Goal: Transaction & Acquisition: Purchase product/service

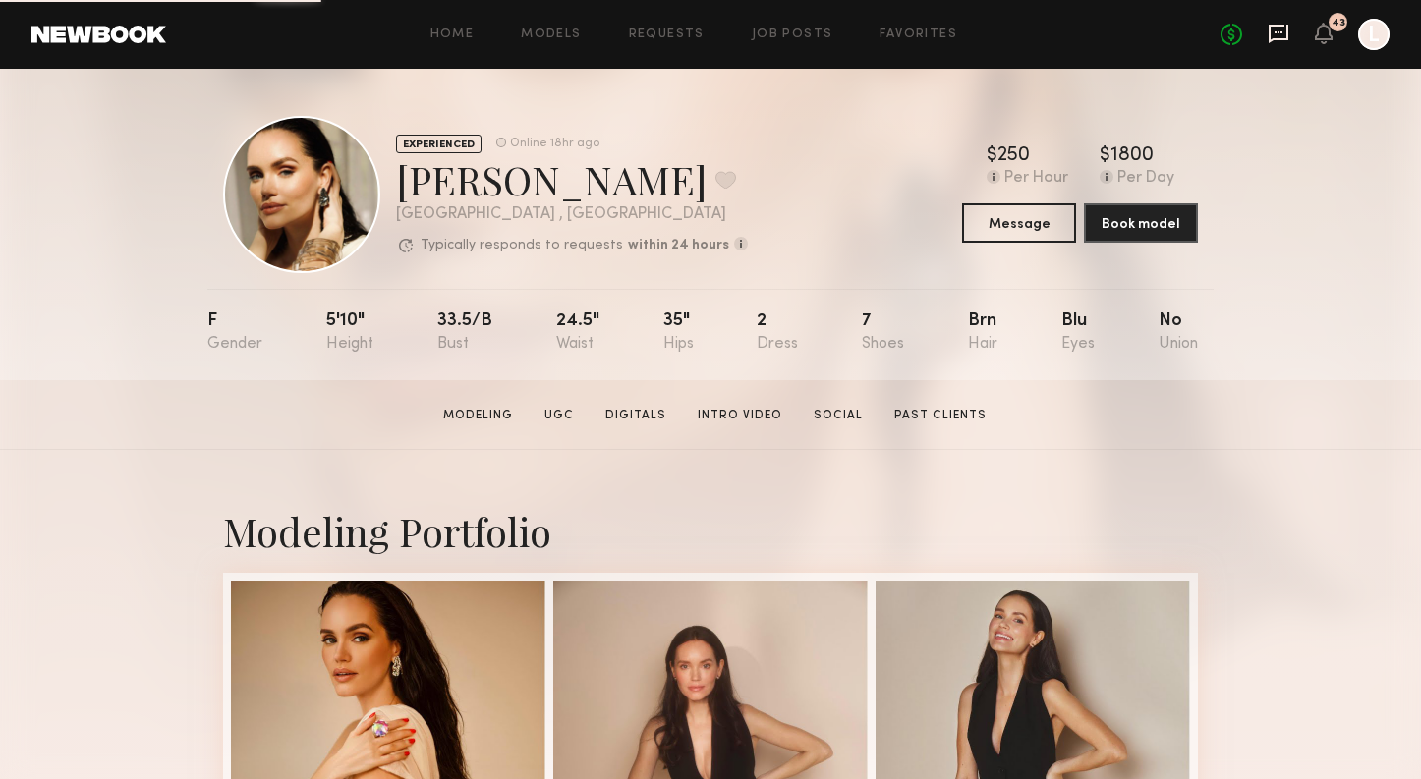
click at [1279, 35] on icon at bounding box center [1279, 34] width 22 height 22
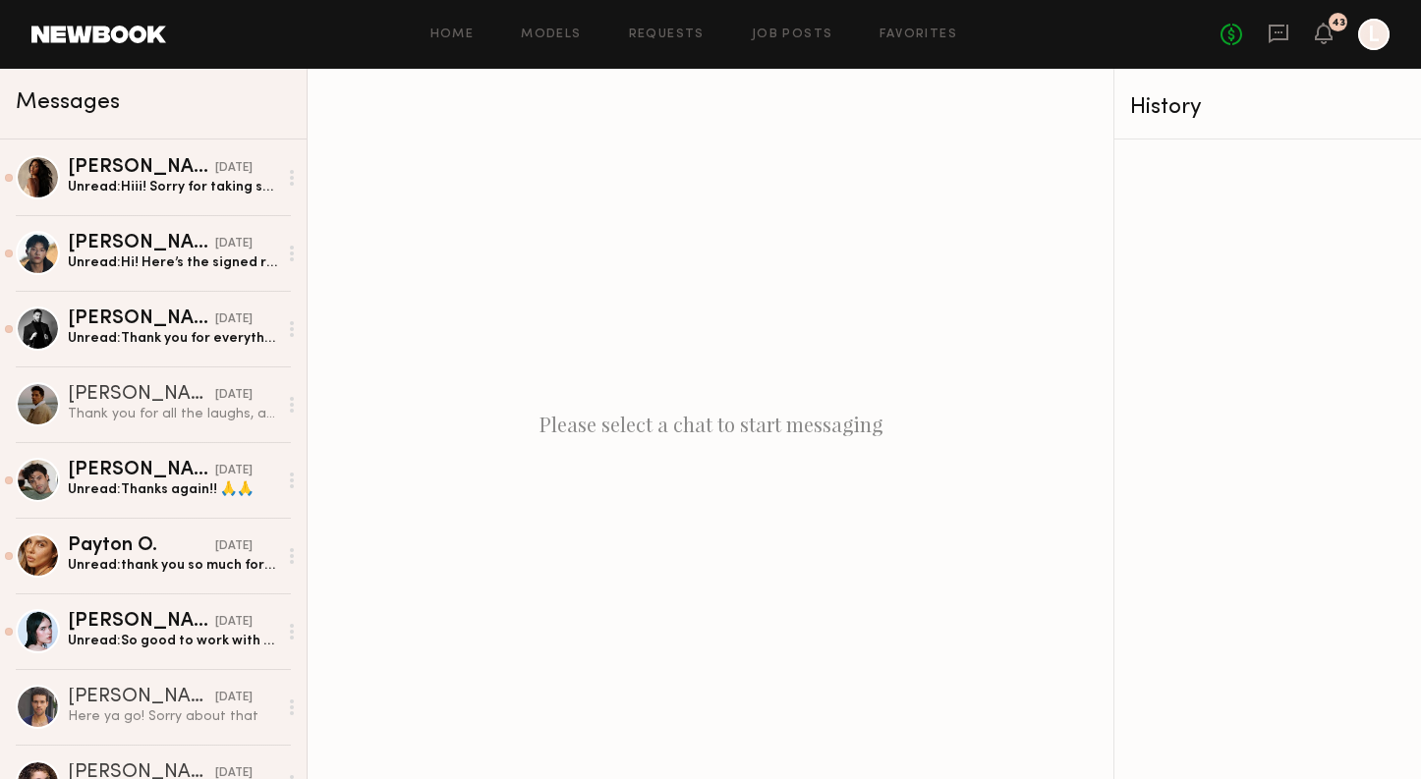
click at [1379, 42] on div at bounding box center [1373, 34] width 31 height 31
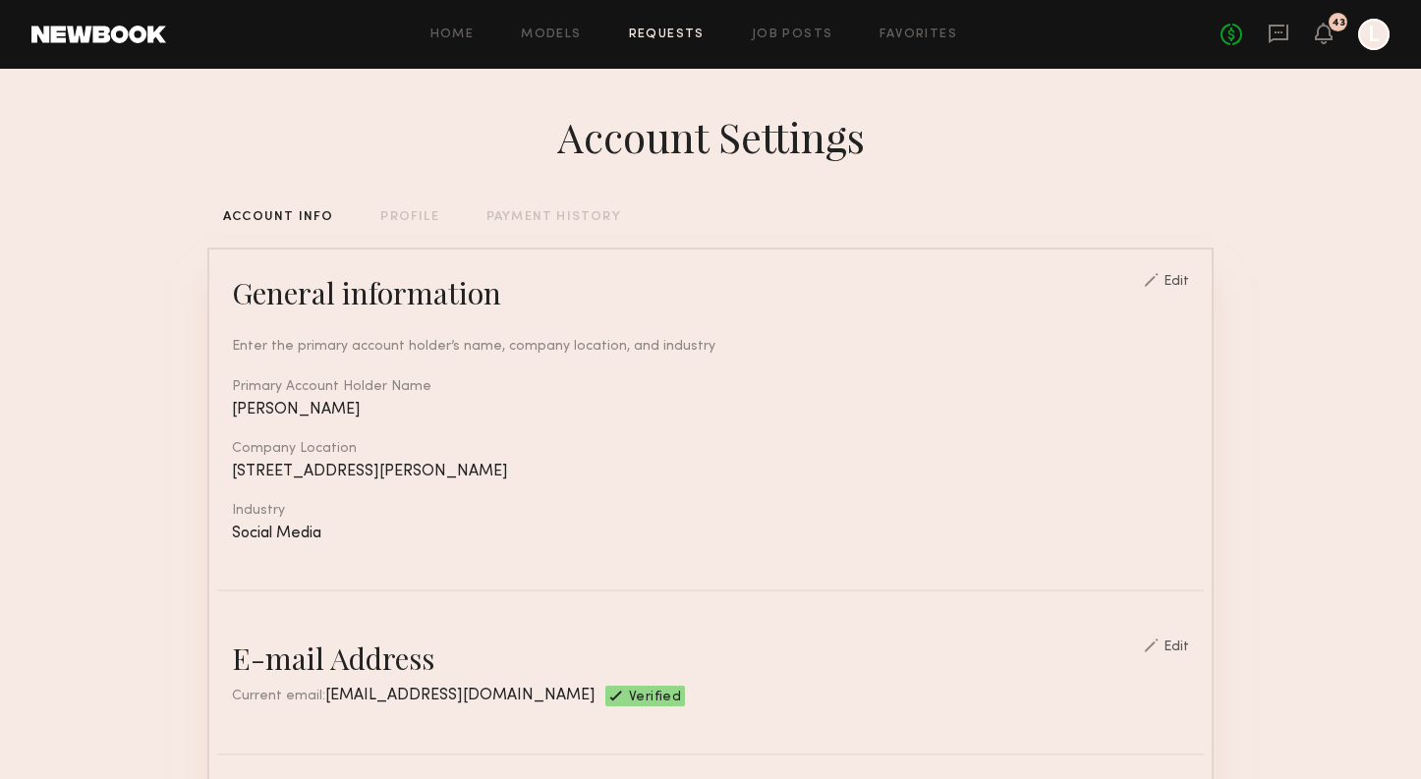
click at [688, 37] on link "Requests" at bounding box center [667, 35] width 76 height 13
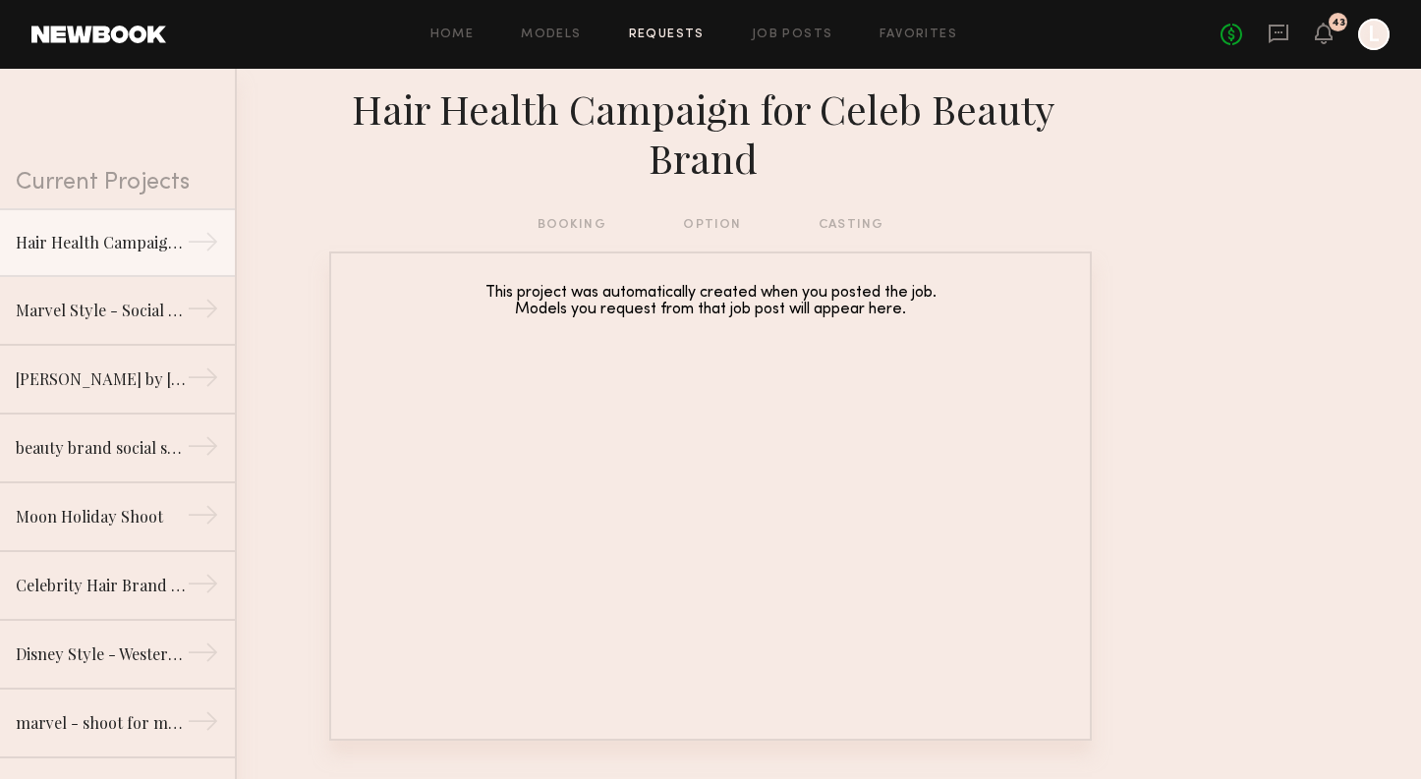
click at [553, 48] on div "Home Models Requests Job Posts Favorites Sign Out No fees up to $5,000 43 L" at bounding box center [778, 34] width 1224 height 31
click at [553, 30] on link "Models" at bounding box center [551, 35] width 60 height 13
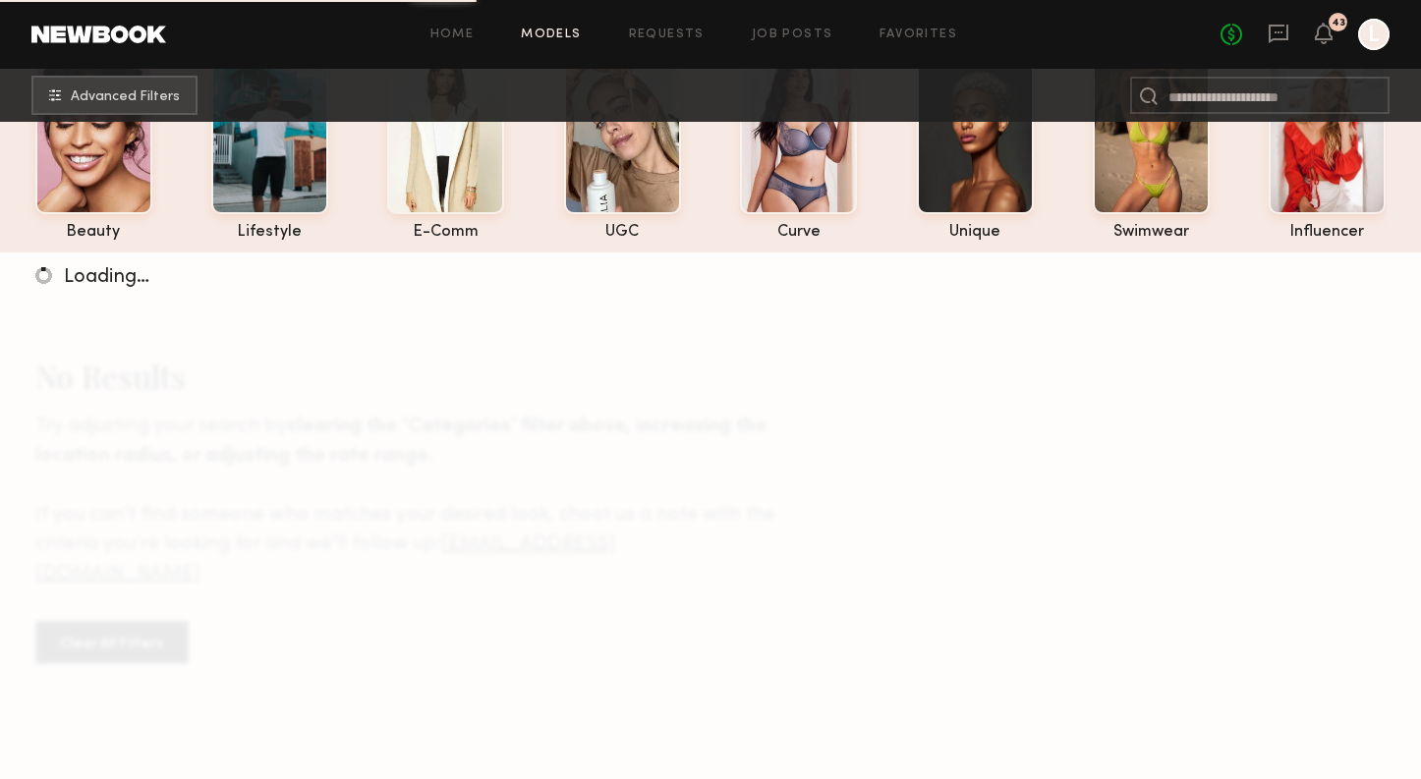
scroll to position [154, 0]
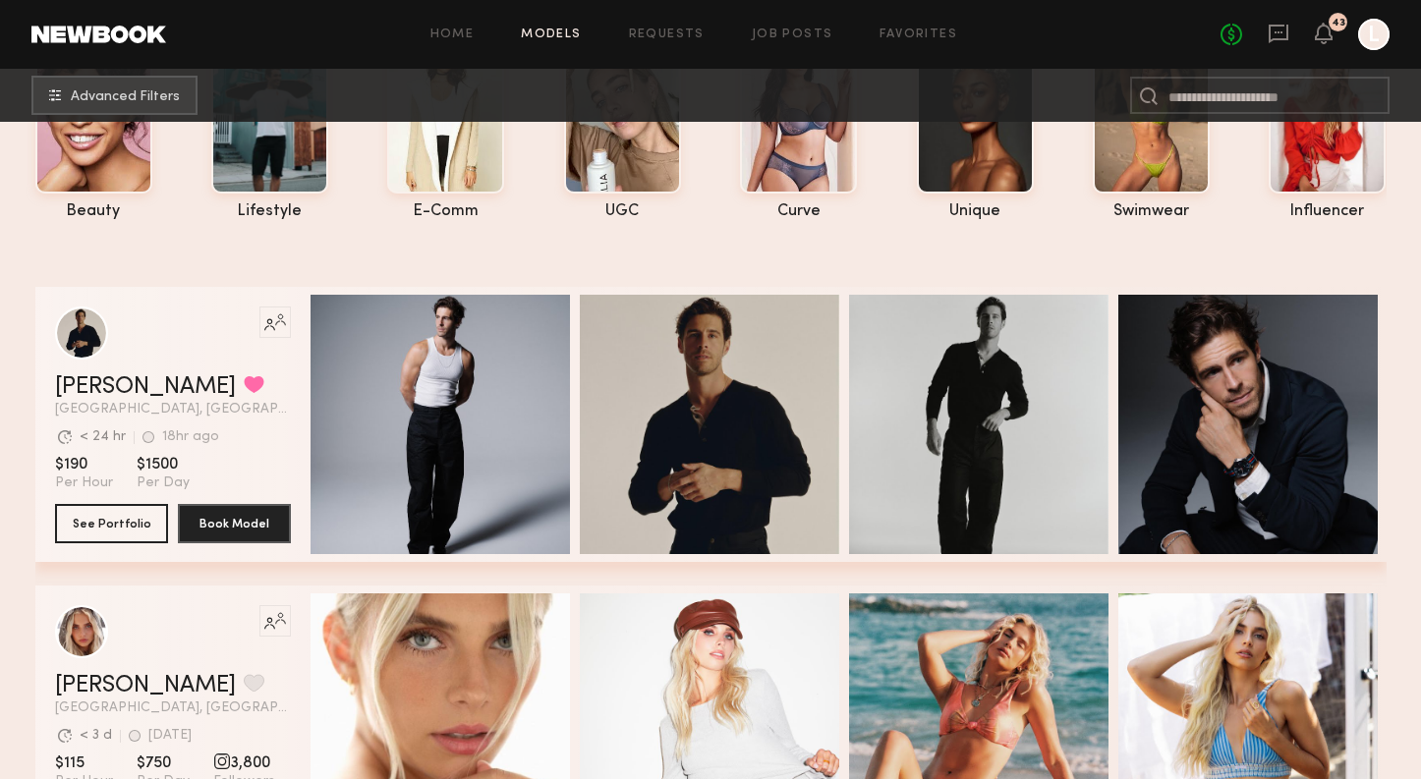
click at [1383, 41] on div at bounding box center [1373, 34] width 31 height 31
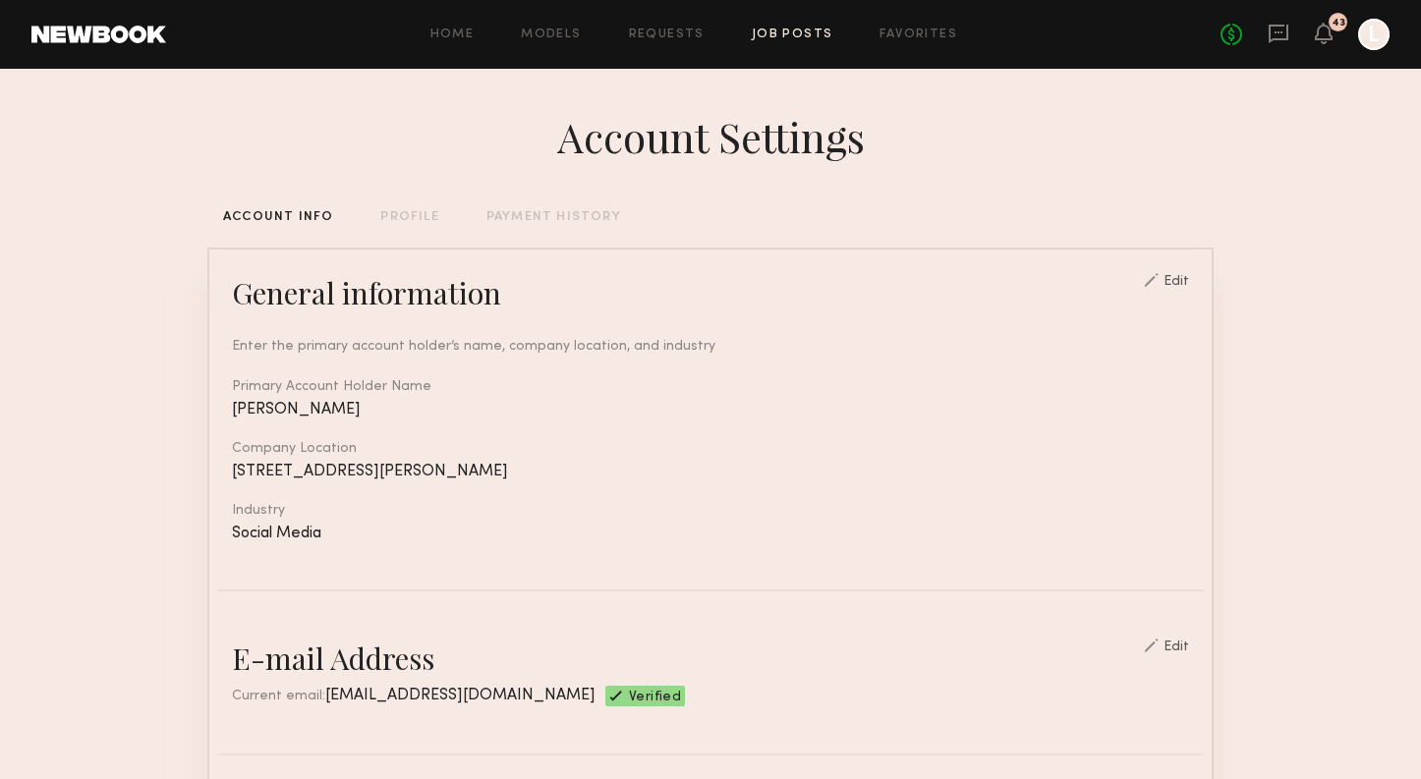
click at [783, 39] on link "Job Posts" at bounding box center [793, 35] width 82 height 13
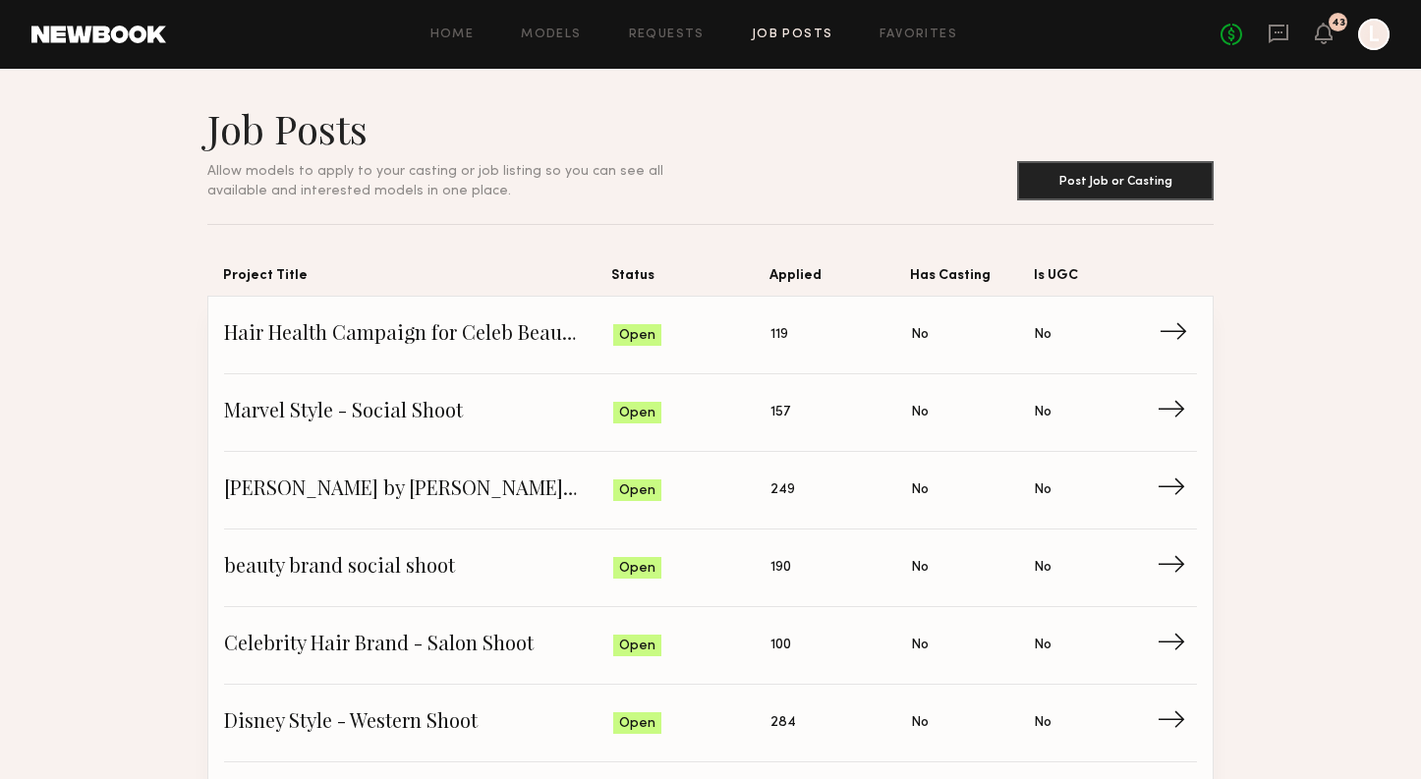
click at [494, 321] on span "Hair Health Campaign for Celeb Beauty Brand" at bounding box center [418, 334] width 389 height 29
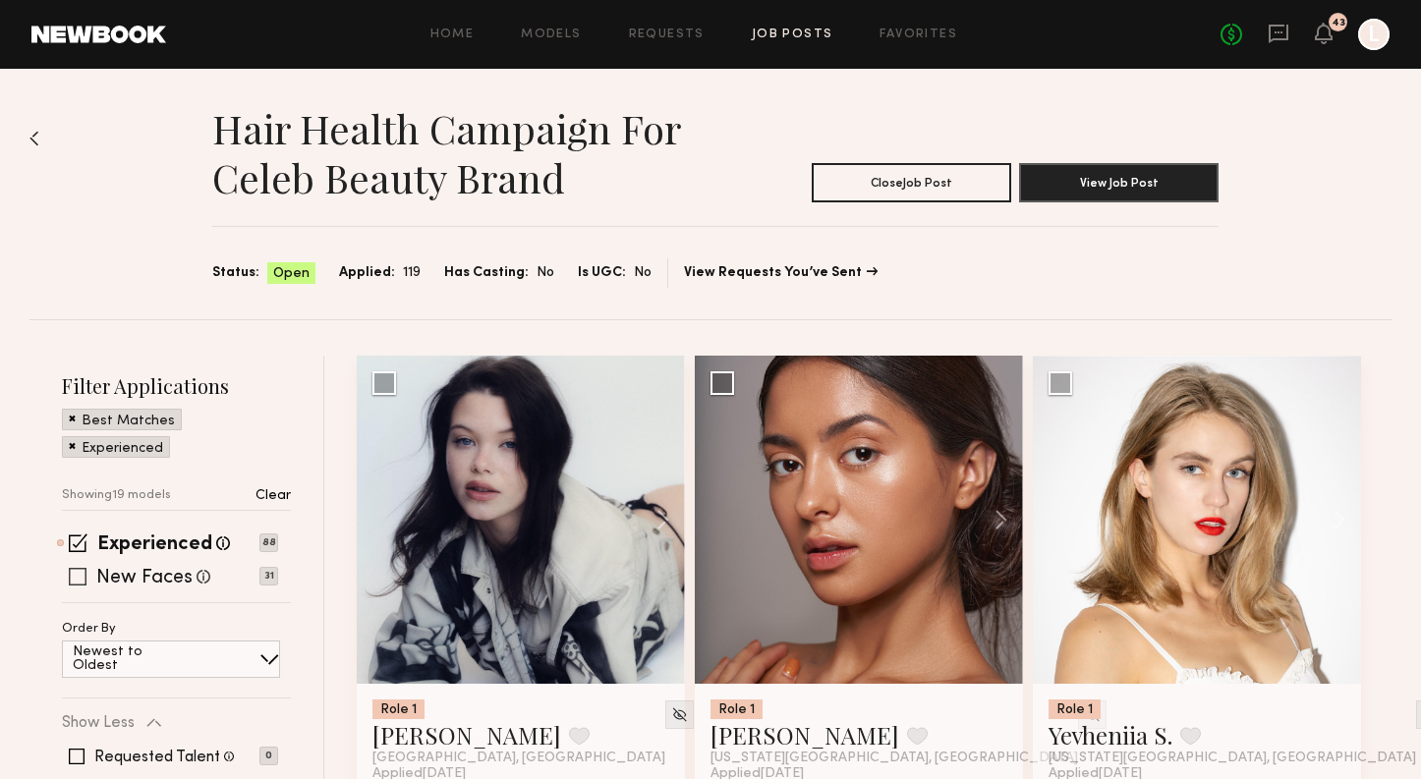
click at [86, 576] on div "New Faces Talent we've deemed to be in the early stages of their professional c…" at bounding box center [170, 577] width 216 height 16
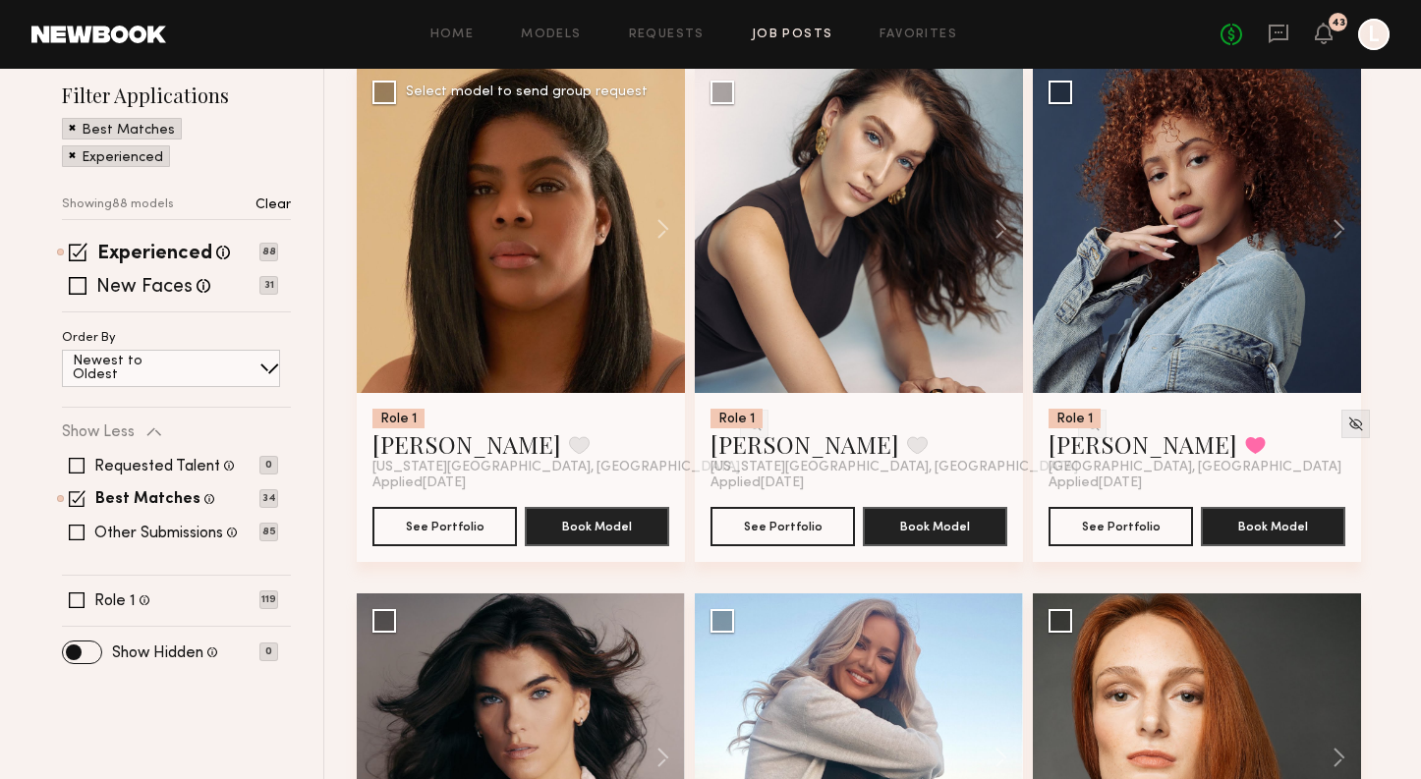
scroll to position [295, 0]
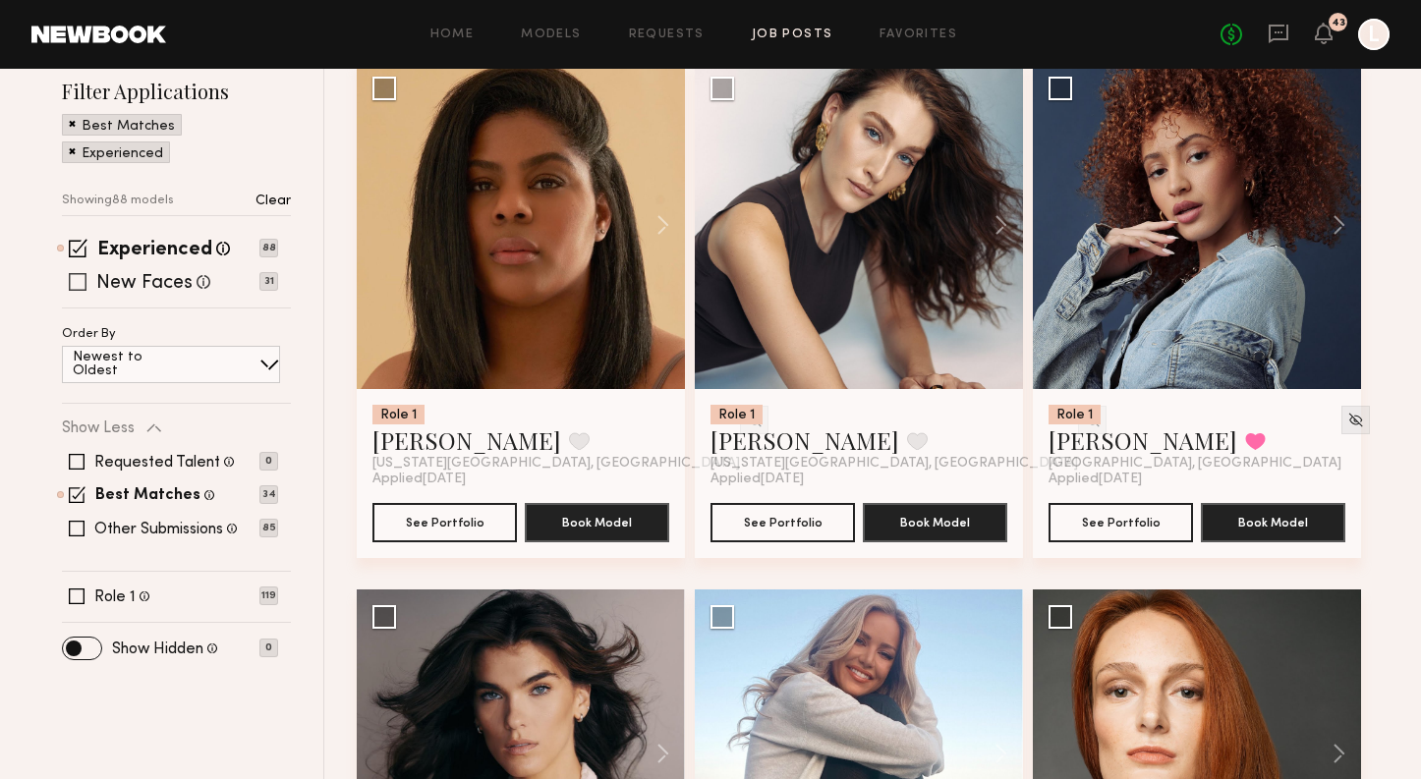
click at [87, 275] on div "New Faces Talent we've deemed to be in the early stages of their professional c…" at bounding box center [170, 282] width 216 height 16
click at [84, 282] on span at bounding box center [78, 282] width 18 height 18
click at [97, 519] on div "Other Submissions Models shown below have applied to this job but do not match …" at bounding box center [165, 528] width 143 height 19
click at [81, 525] on span at bounding box center [77, 529] width 16 height 16
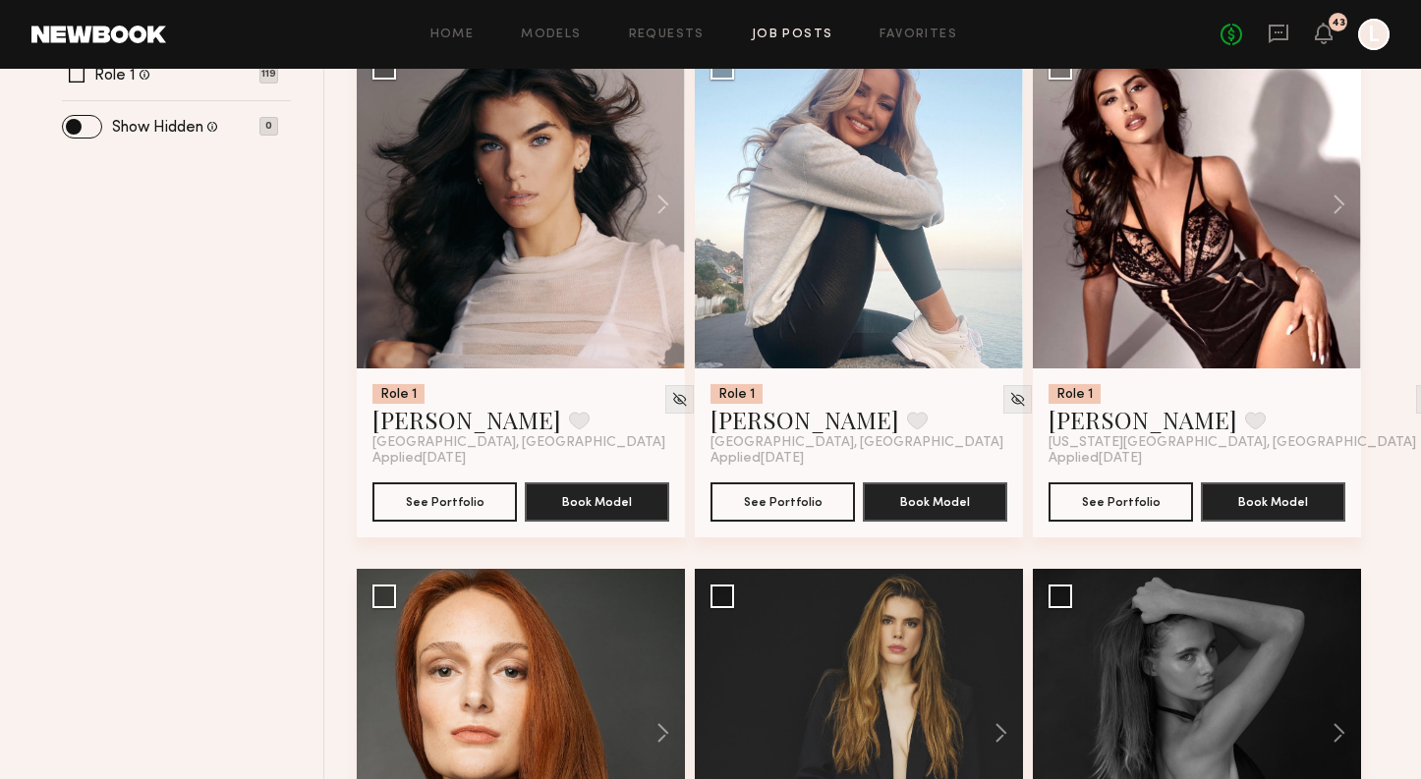
scroll to position [846, 0]
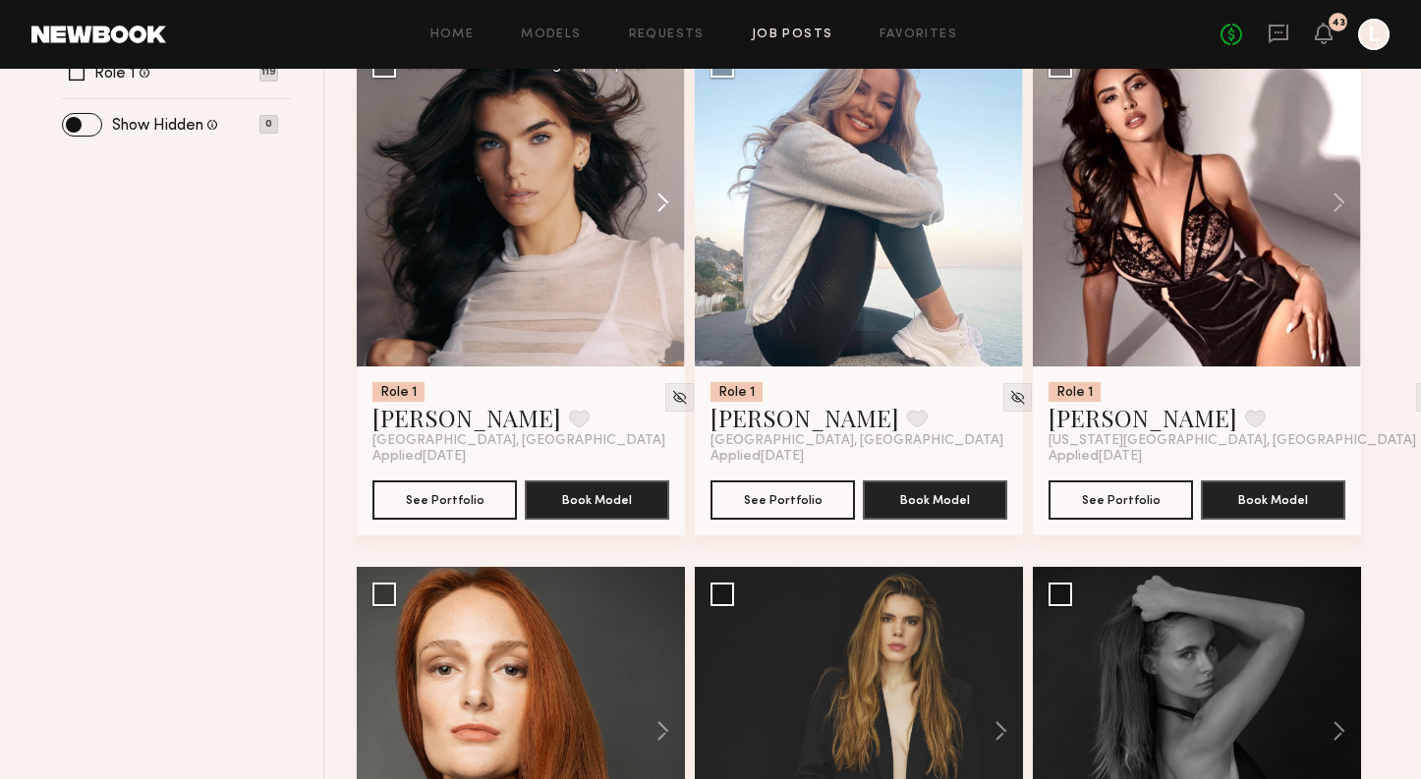
click at [649, 210] on button at bounding box center [653, 202] width 63 height 328
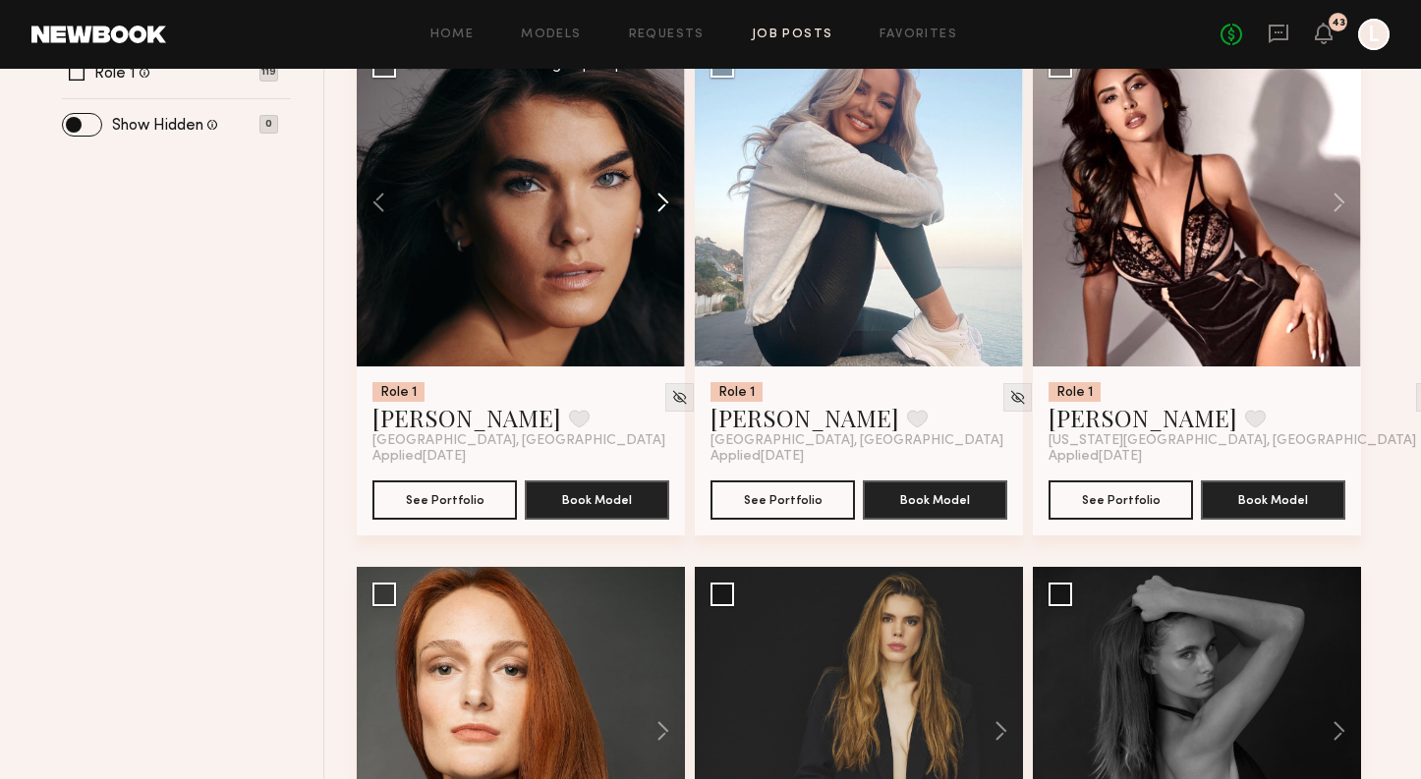
click at [649, 210] on button at bounding box center [653, 202] width 63 height 328
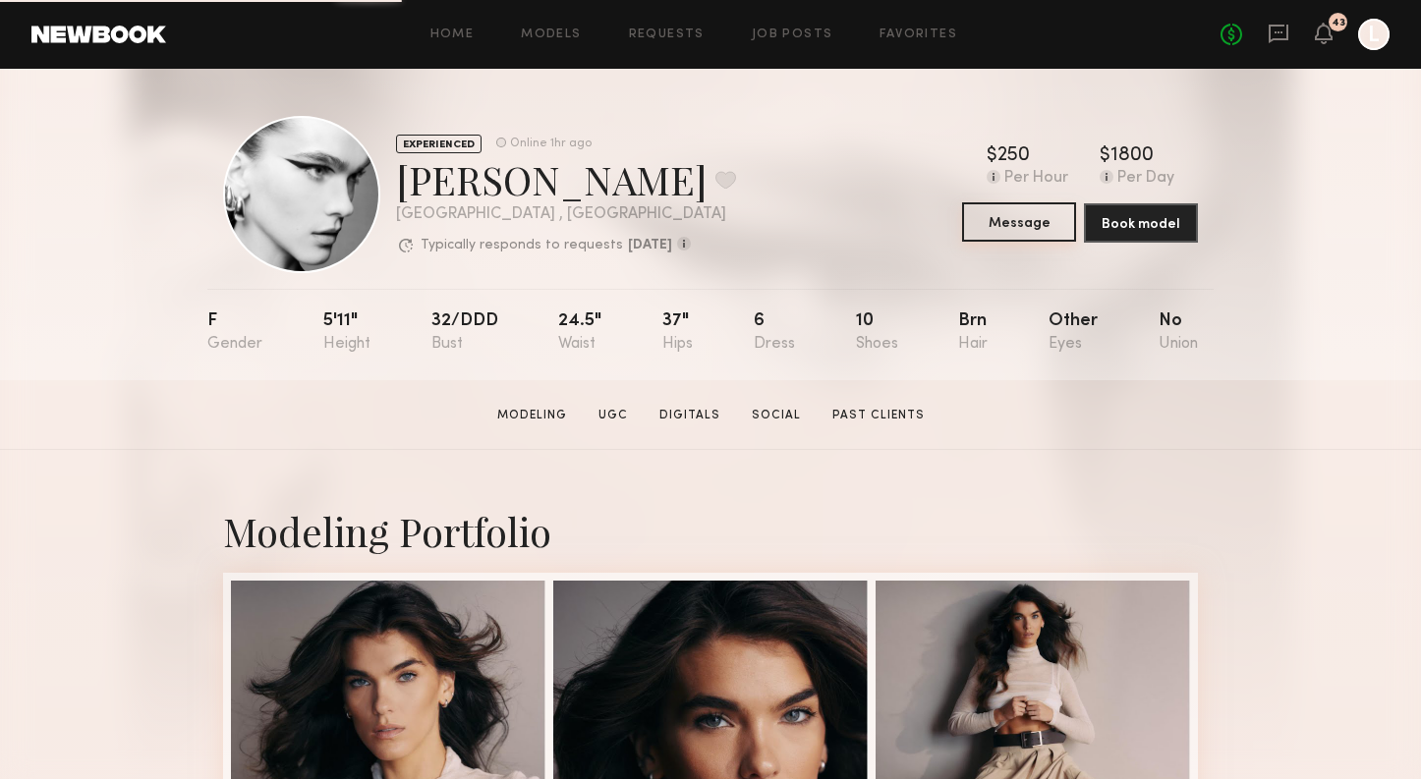
click at [1015, 229] on button "Message" at bounding box center [1019, 221] width 114 height 39
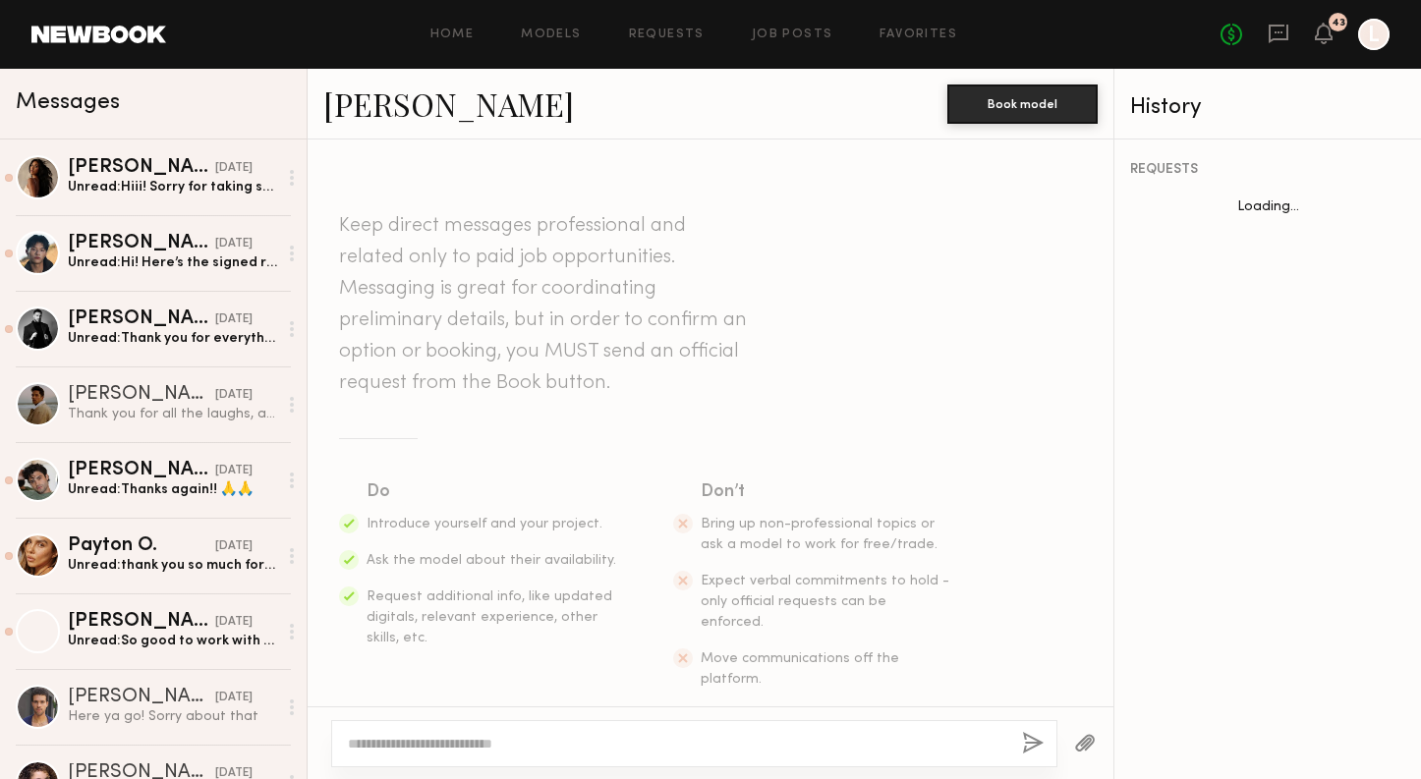
scroll to position [727, 0]
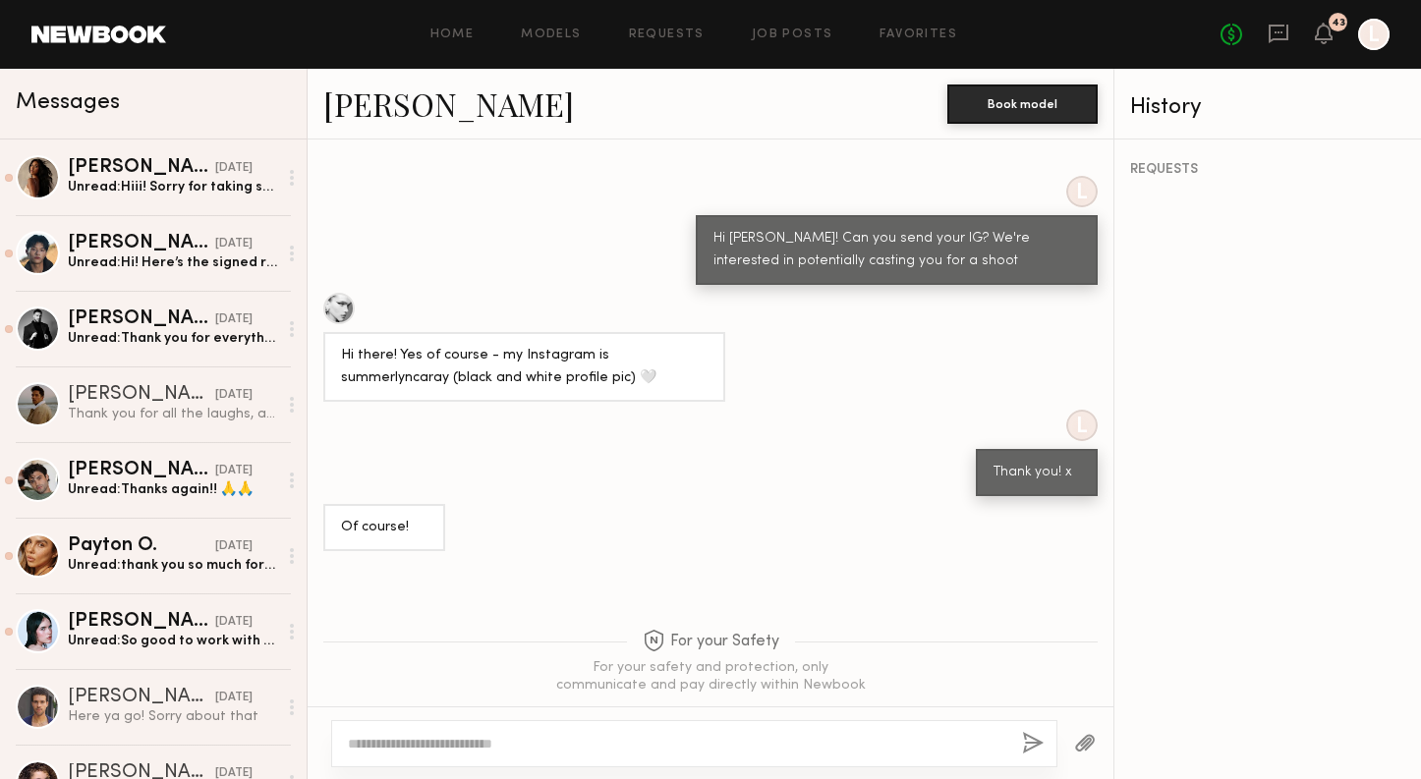
click at [470, 732] on div at bounding box center [694, 743] width 726 height 47
click at [469, 747] on textarea at bounding box center [677, 744] width 658 height 20
type textarea "**********"
